Goal: Task Accomplishment & Management: Manage account settings

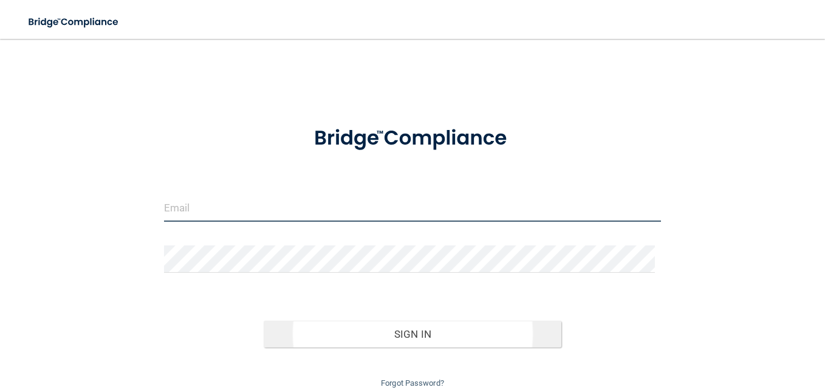
type input "[PERSON_NAME][DOMAIN_NAME][EMAIL_ADDRESS][PERSON_NAME][DOMAIN_NAME]"
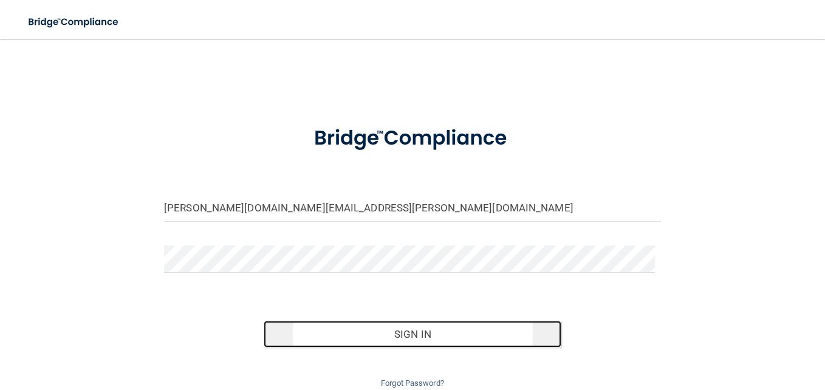
click at [416, 329] on button "Sign In" at bounding box center [413, 334] width 298 height 27
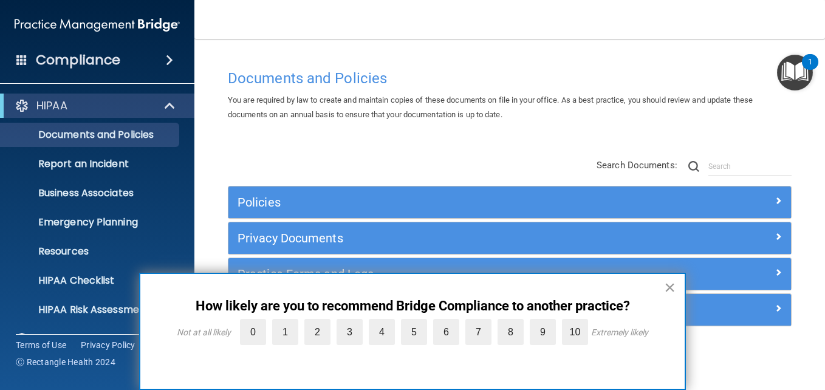
click at [669, 286] on button "×" at bounding box center [670, 287] width 12 height 19
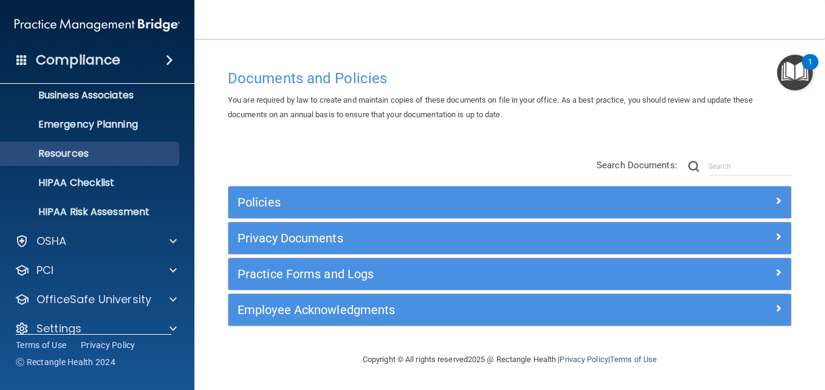
scroll to position [114, 0]
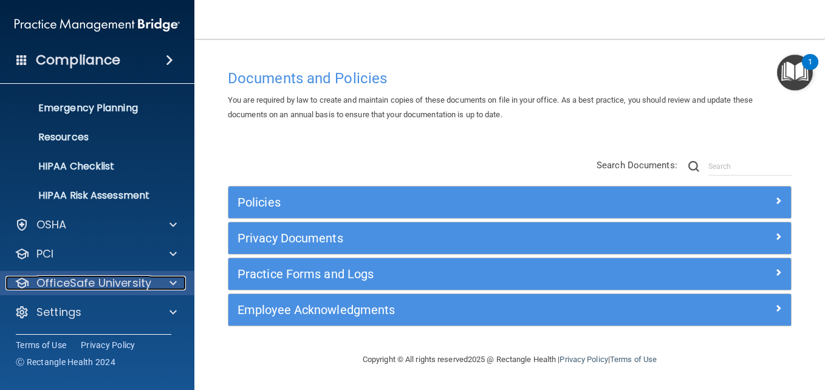
click at [170, 285] on span at bounding box center [173, 283] width 7 height 15
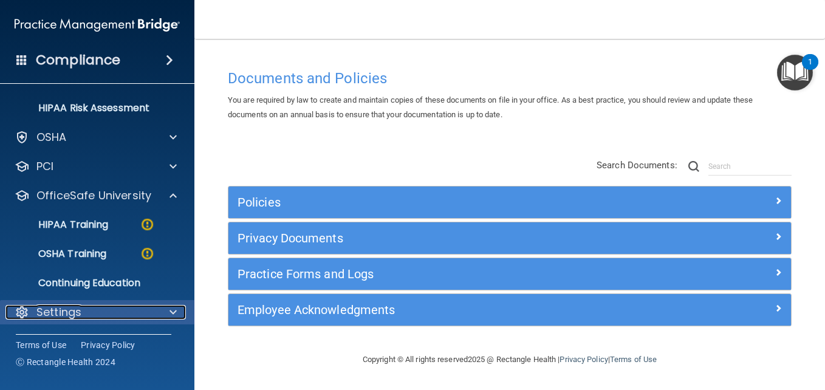
click at [63, 309] on p "Settings" at bounding box center [58, 312] width 45 height 15
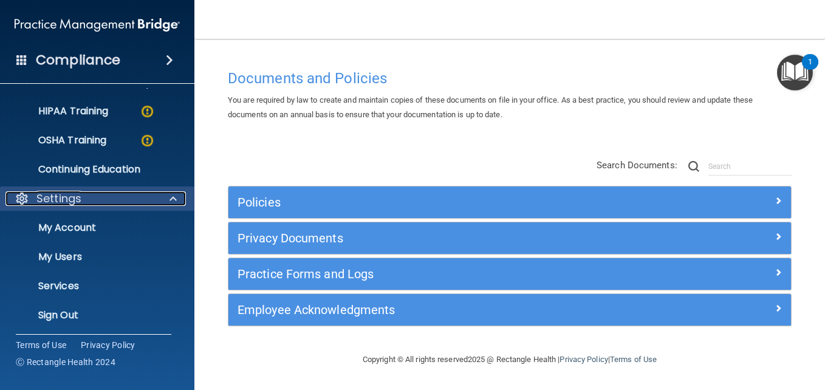
scroll to position [315, 0]
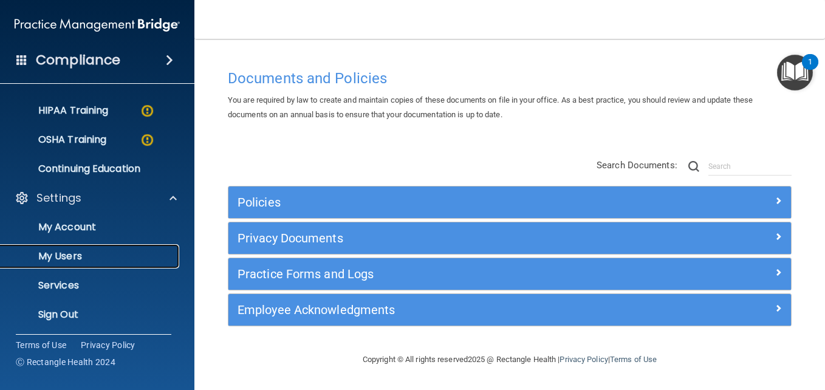
click at [70, 258] on p "My Users" at bounding box center [91, 256] width 166 height 12
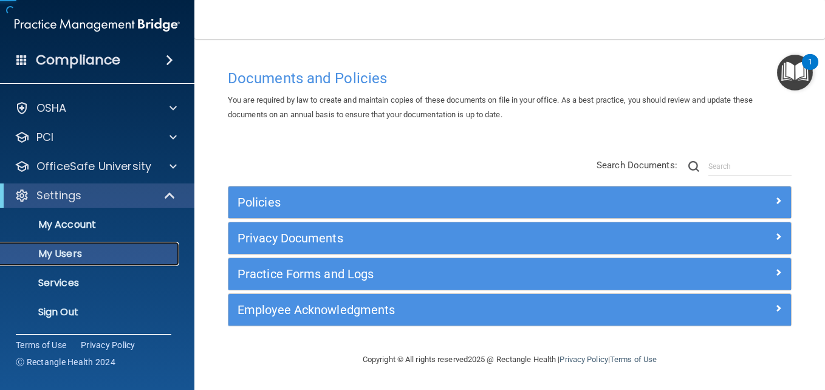
scroll to position [27, 0]
select select "20"
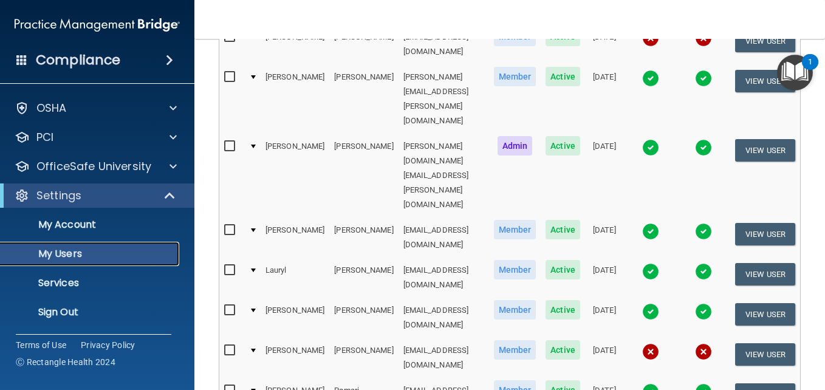
scroll to position [215, 0]
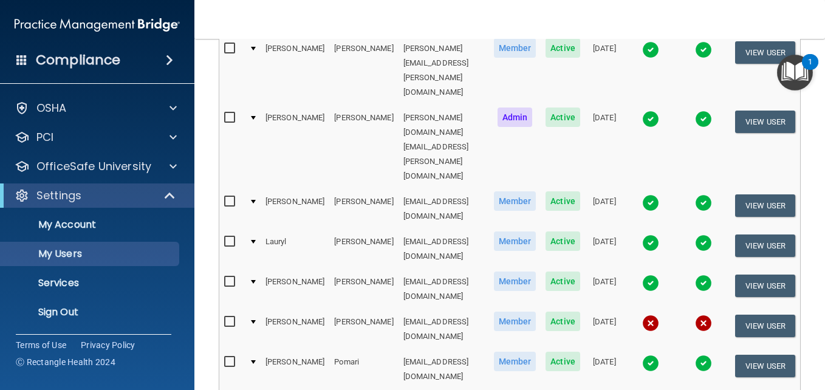
click at [227, 317] on input "checkbox" at bounding box center [231, 322] width 14 height 10
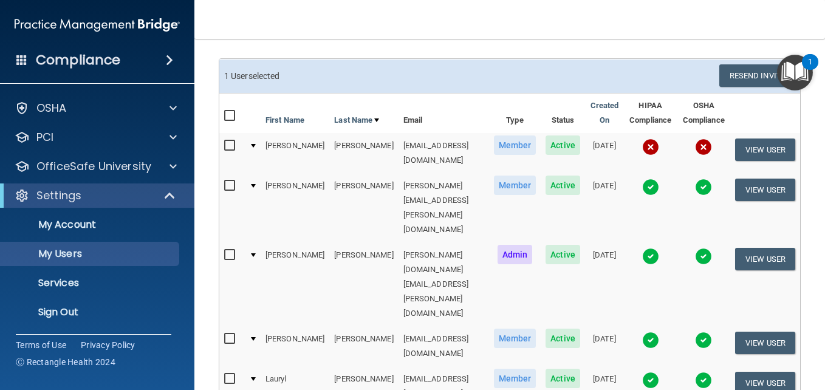
scroll to position [78, 0]
checkbox input "false"
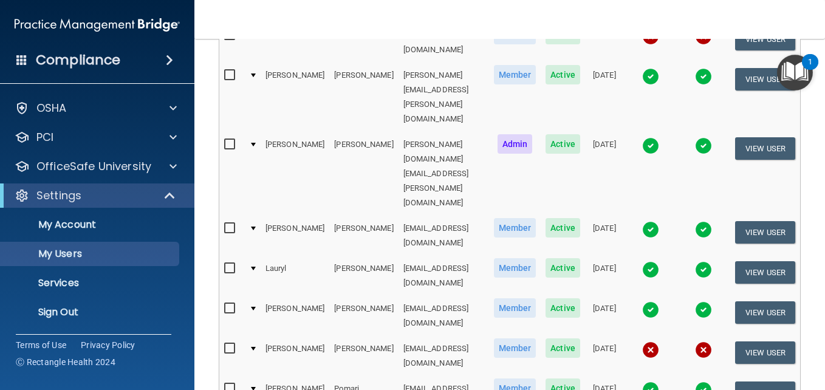
scroll to position [346, 0]
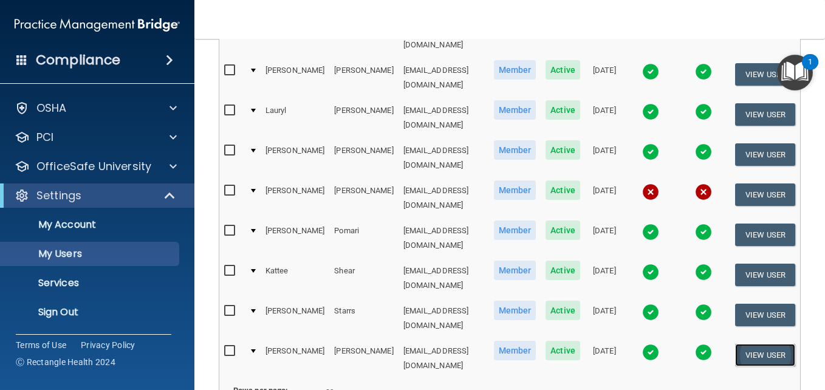
click at [750, 344] on button "View User" at bounding box center [765, 355] width 60 height 22
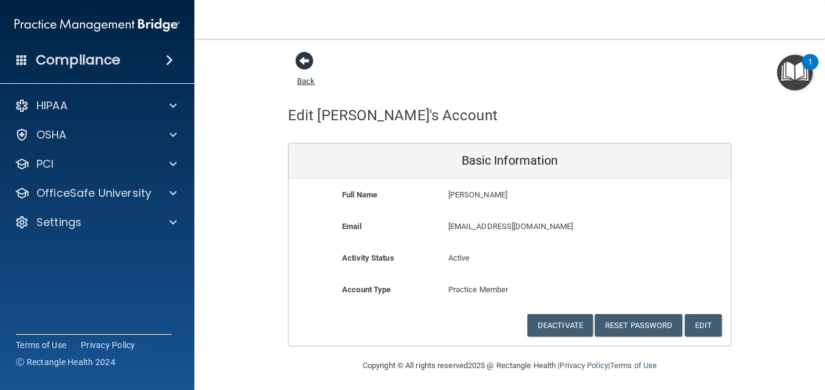
click at [301, 61] on span at bounding box center [304, 61] width 18 height 18
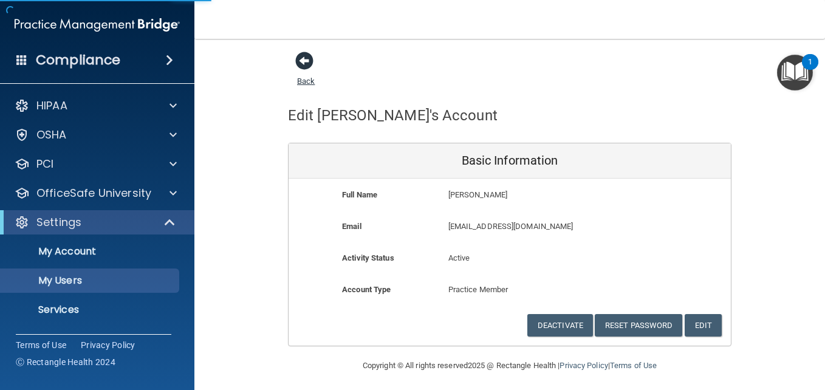
select select "20"
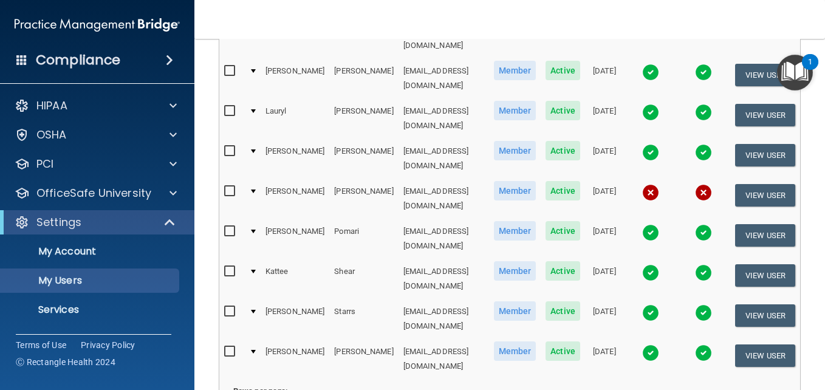
scroll to position [346, 0]
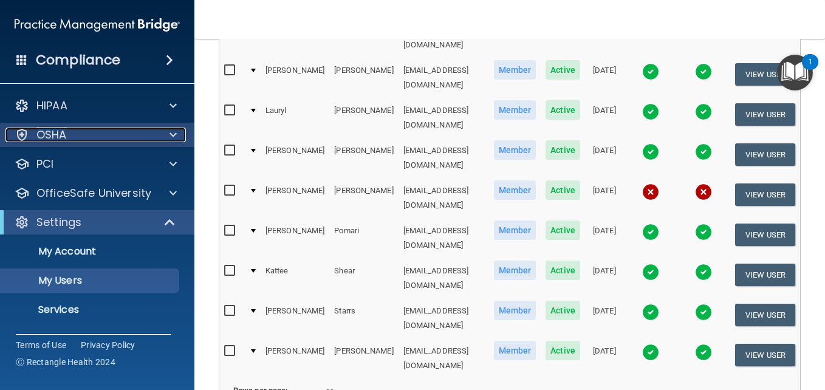
click at [162, 133] on div at bounding box center [171, 135] width 30 height 15
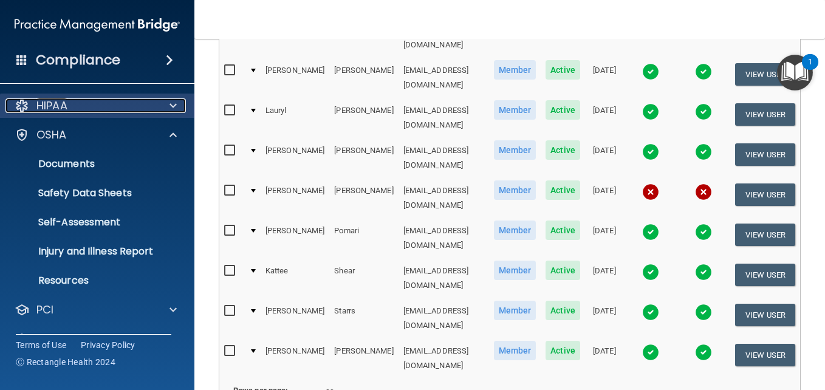
click at [172, 111] on span at bounding box center [173, 105] width 7 height 15
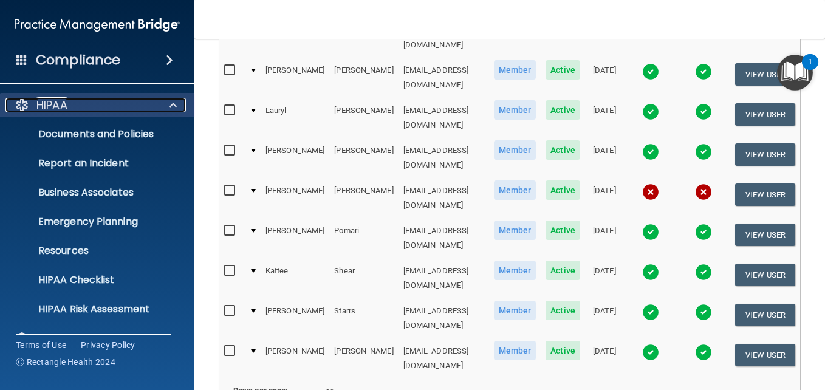
click at [170, 108] on span at bounding box center [173, 105] width 7 height 15
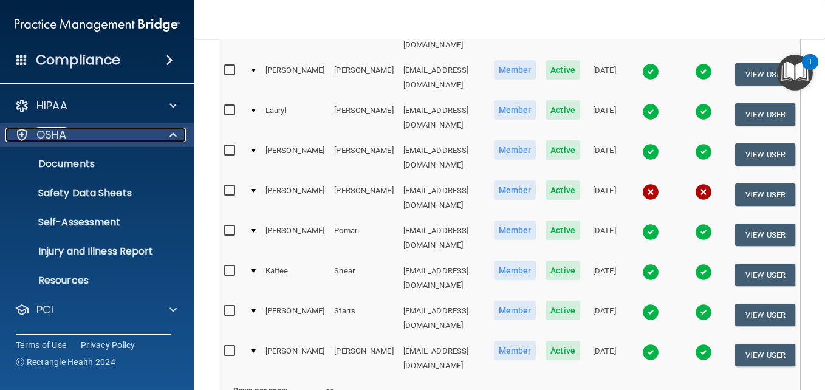
click at [175, 132] on span at bounding box center [173, 135] width 7 height 15
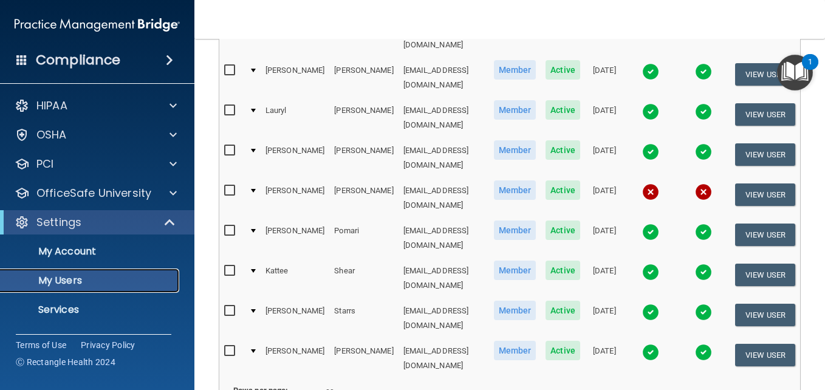
click at [61, 286] on p "My Users" at bounding box center [91, 281] width 166 height 12
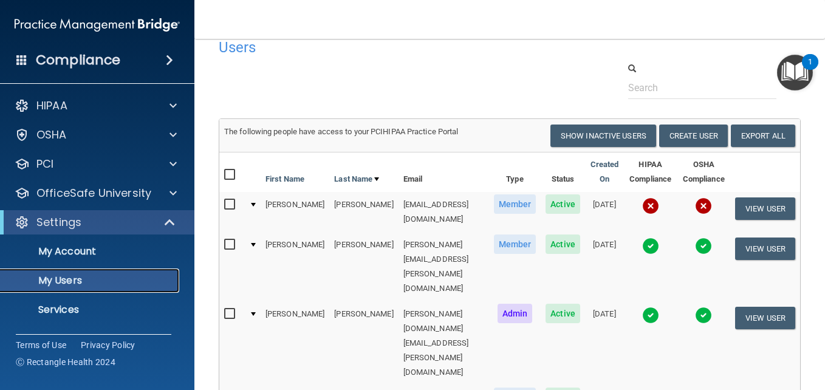
scroll to position [0, 0]
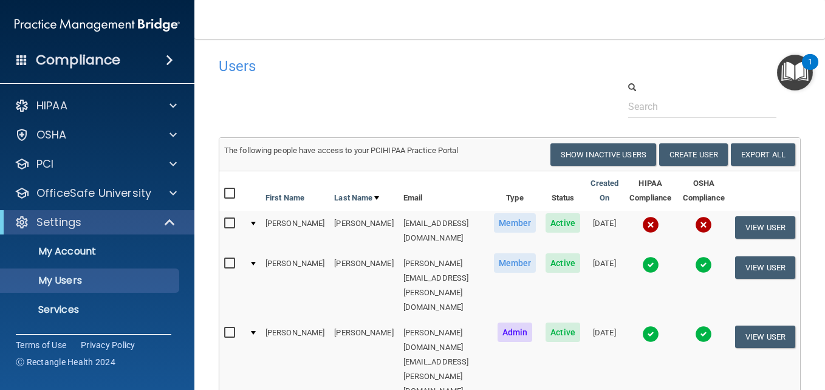
click at [228, 195] on input "checkbox" at bounding box center [231, 194] width 14 height 10
checkbox input "true"
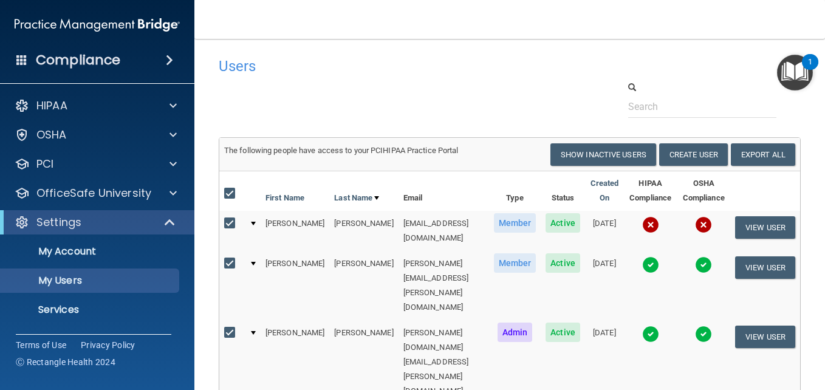
checkbox input "true"
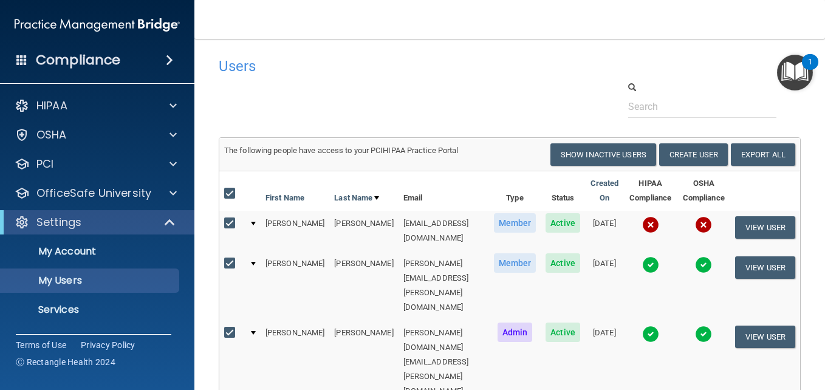
checkbox input "true"
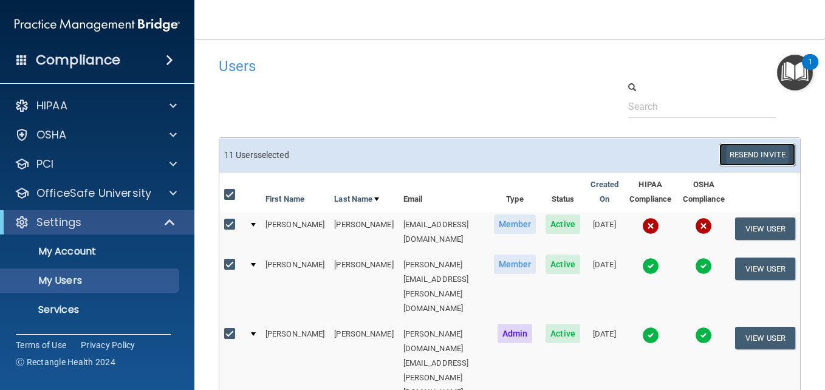
click at [745, 162] on button "Resend Invite" at bounding box center [758, 154] width 76 height 22
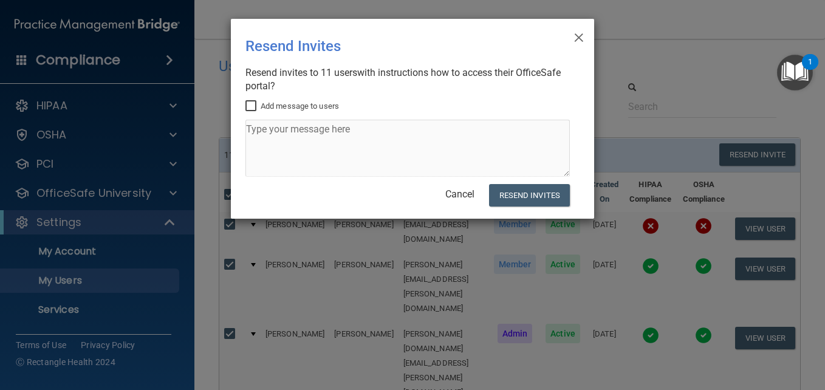
click at [253, 102] on input "Add message to users" at bounding box center [253, 107] width 14 height 10
checkbox input "true"
click at [277, 133] on textarea at bounding box center [408, 148] width 325 height 57
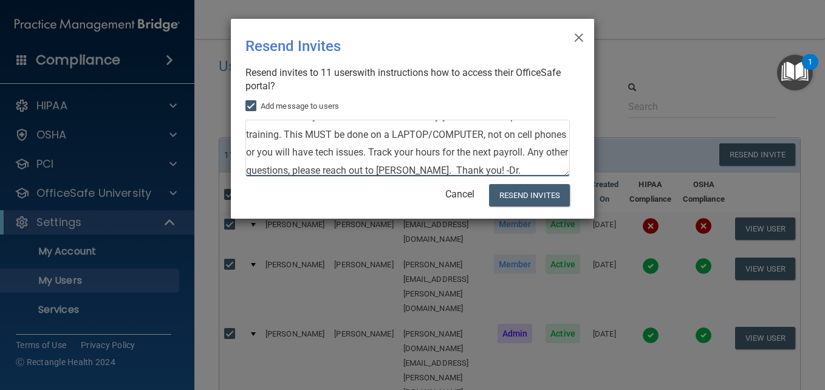
scroll to position [67, 0]
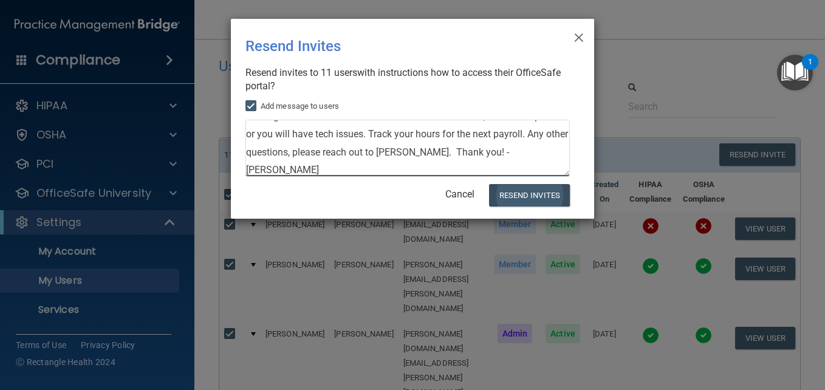
type textarea "Hello! Some of you have completed the OSHA/HIPAA compliance training. This is a…"
click at [524, 198] on button "Resend Invites" at bounding box center [529, 195] width 81 height 22
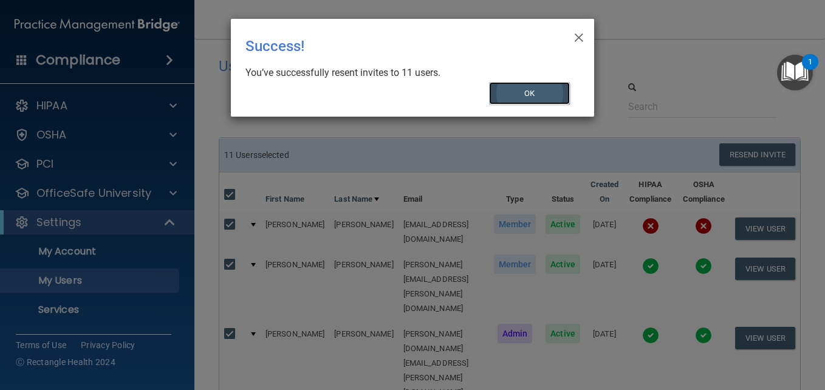
click at [527, 85] on button "OK" at bounding box center [529, 93] width 81 height 22
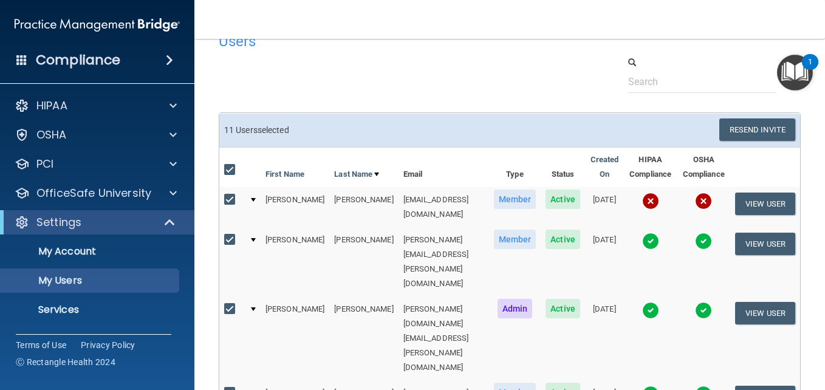
scroll to position [0, 0]
